Goal: Task Accomplishment & Management: Use online tool/utility

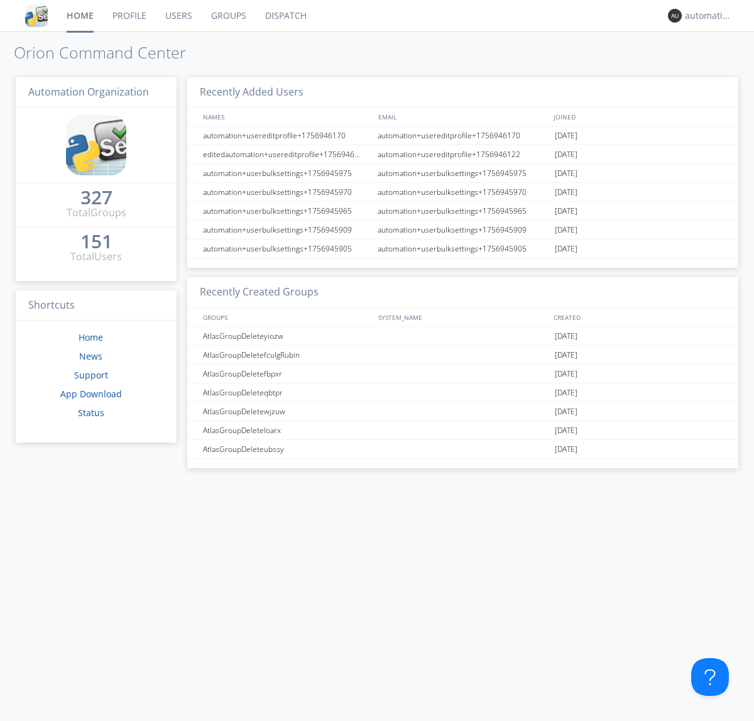
click at [285, 16] on link "Dispatch" at bounding box center [286, 15] width 60 height 31
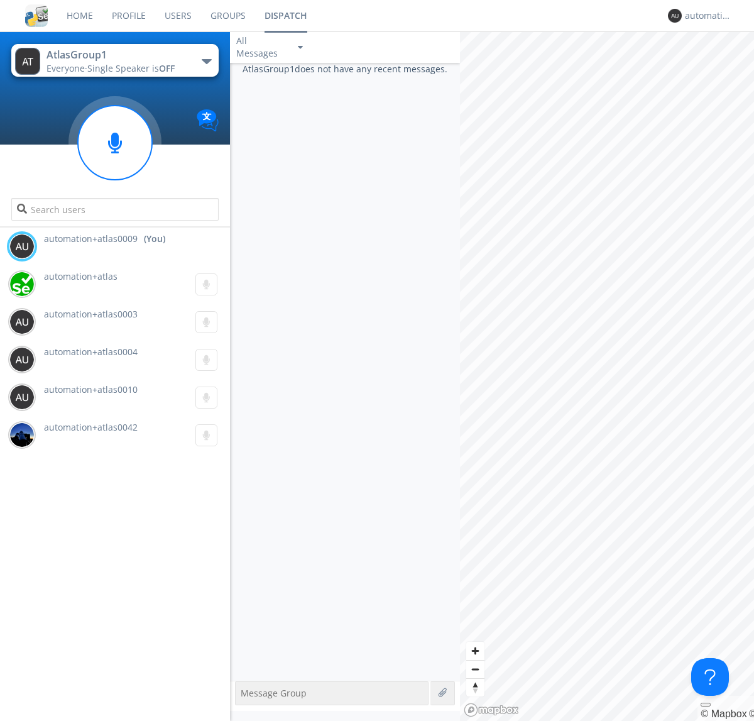
click at [206, 61] on div "button" at bounding box center [207, 61] width 10 height 5
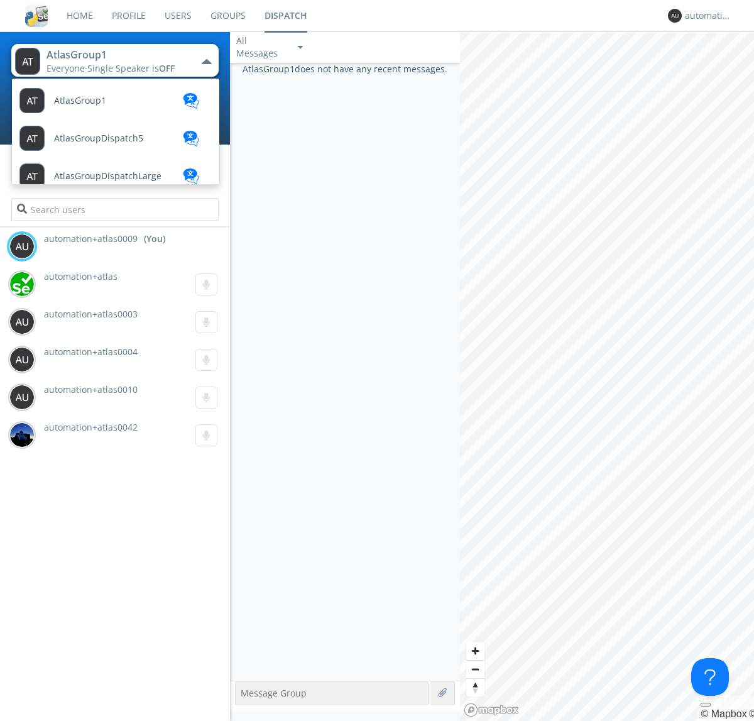
click at [97, 138] on span "AtlasGroupDispatch5" at bounding box center [98, 138] width 89 height 9
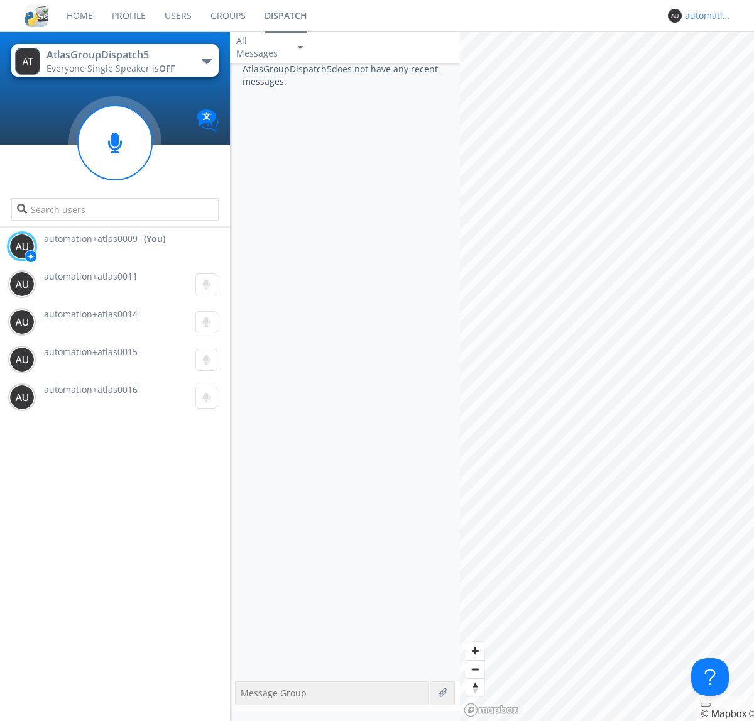
click at [705, 16] on div "automation+atlas0009" at bounding box center [708, 15] width 47 height 13
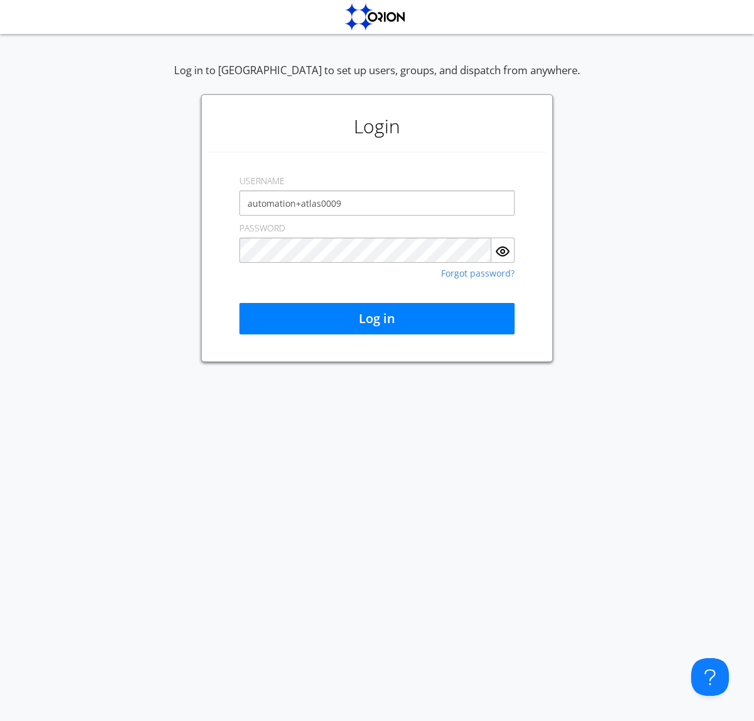
type input "automation+atlas0009"
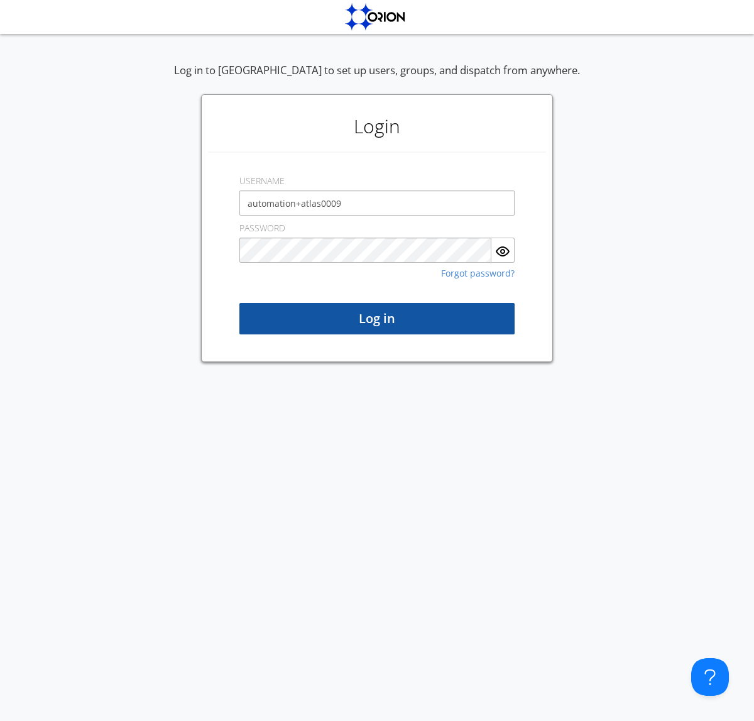
click at [377, 319] on button "Log in" at bounding box center [377, 318] width 275 height 31
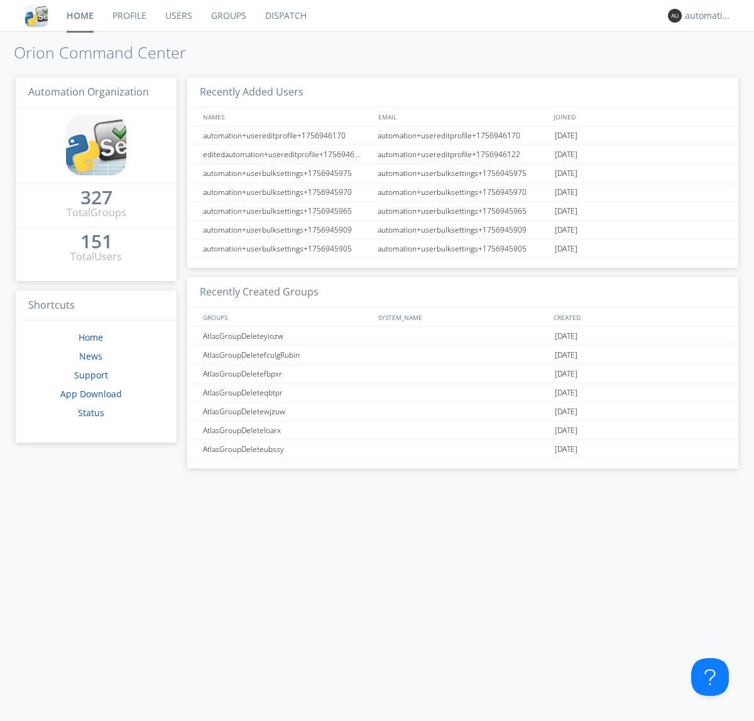
click at [285, 16] on link "Dispatch" at bounding box center [286, 15] width 60 height 31
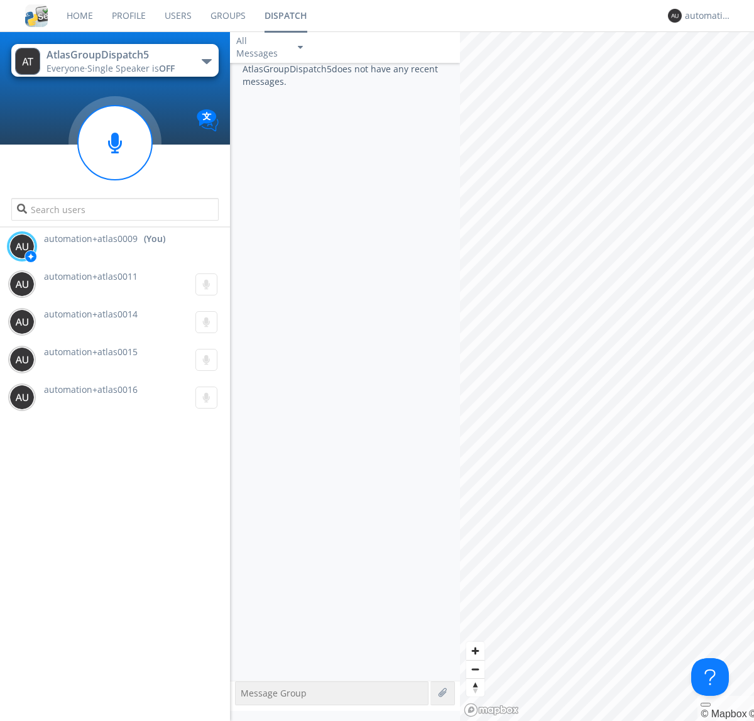
click at [206, 61] on div "button" at bounding box center [207, 61] width 10 height 5
click at [0, 0] on span "AtlasGroup1" at bounding box center [0, 0] width 0 height 0
click at [705, 16] on div "automation+atlas0009" at bounding box center [708, 15] width 47 height 13
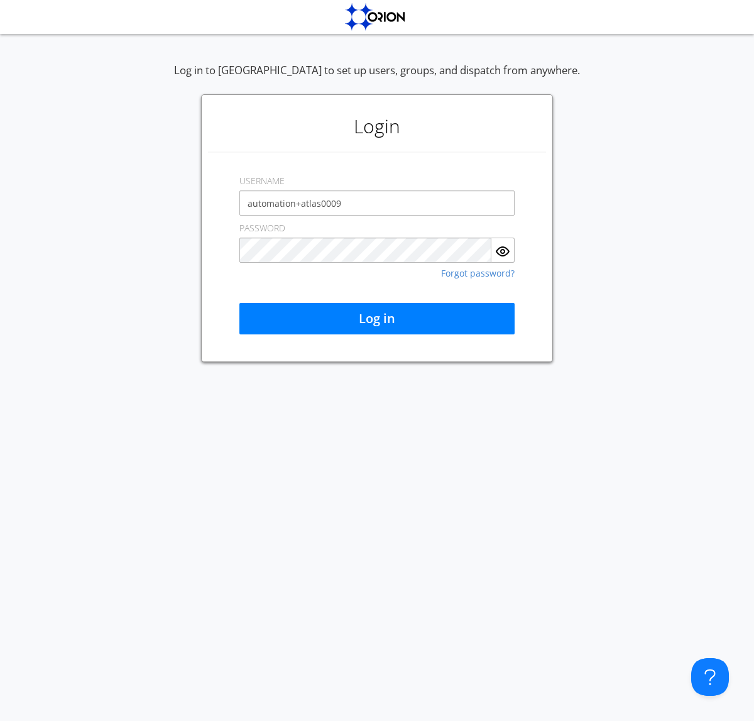
type input "automation+atlas0009"
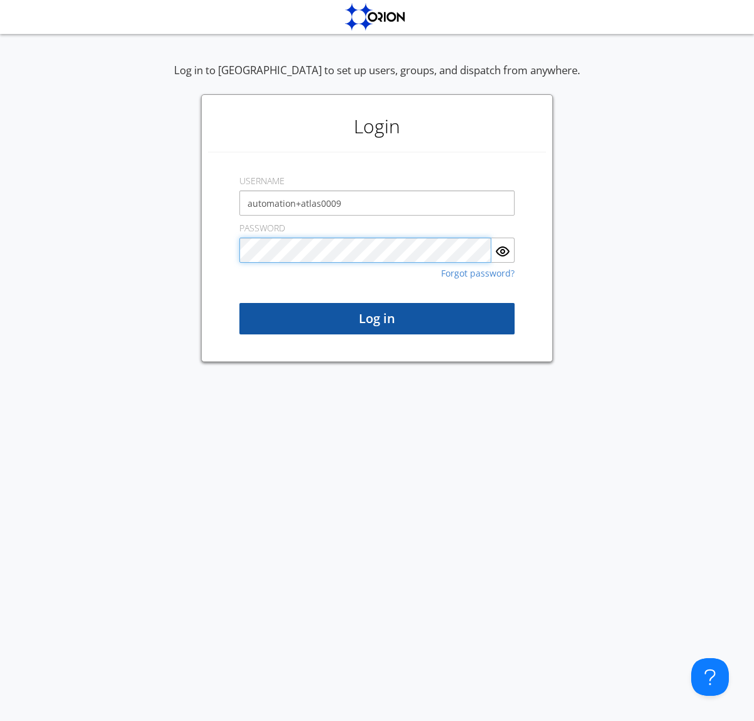
click at [377, 319] on button "Log in" at bounding box center [377, 318] width 275 height 31
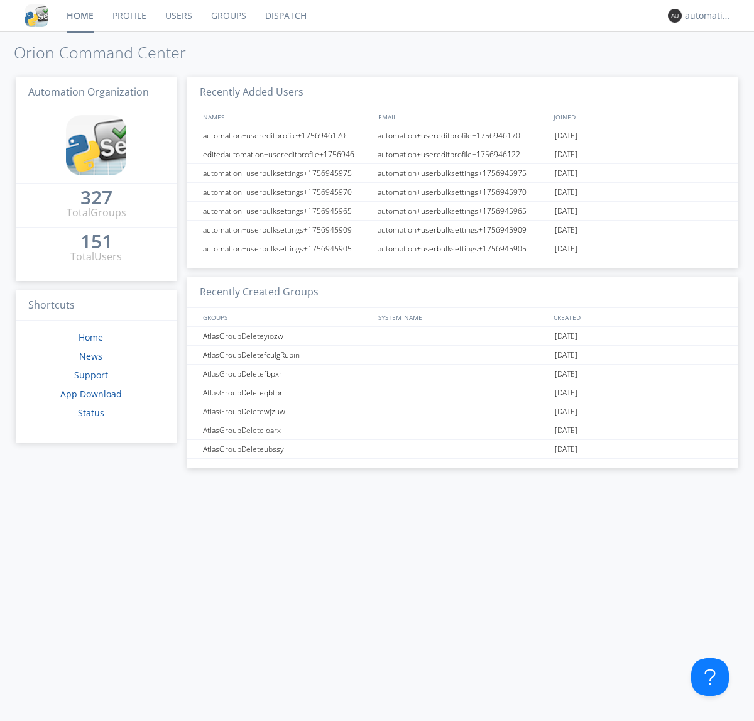
click at [285, 16] on link "Dispatch" at bounding box center [286, 15] width 60 height 31
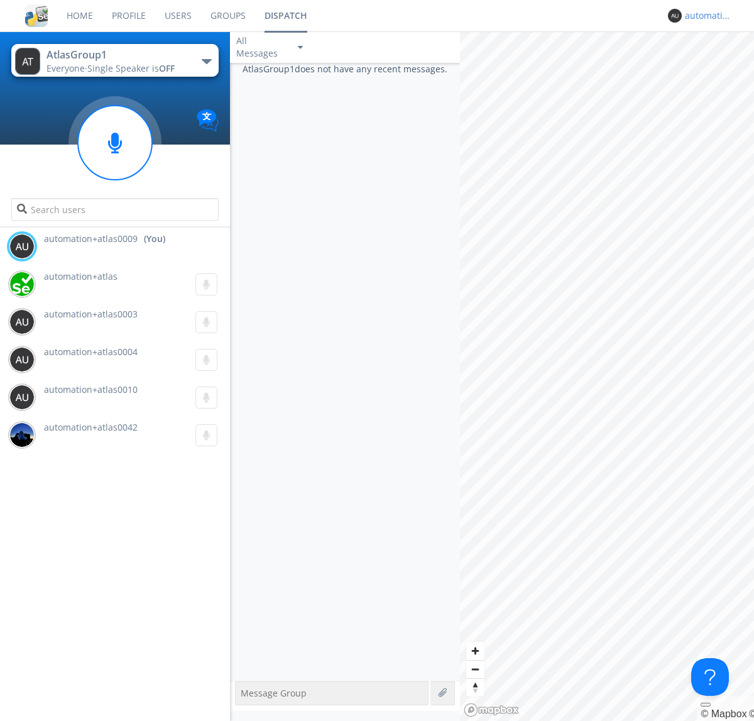
click at [705, 16] on div "automation+atlas0009" at bounding box center [708, 15] width 47 height 13
